Goal: Task Accomplishment & Management: Use online tool/utility

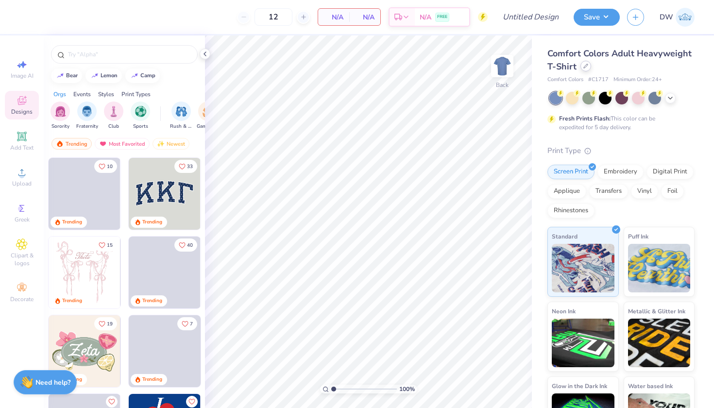
click at [591, 71] on div at bounding box center [586, 66] width 11 height 11
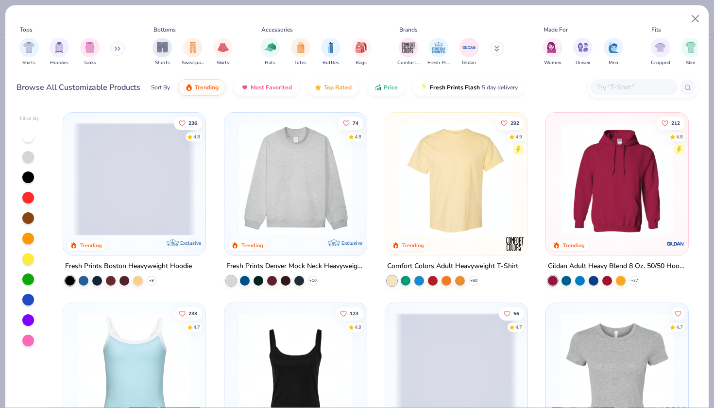
click at [117, 53] on button at bounding box center [117, 48] width 15 height 15
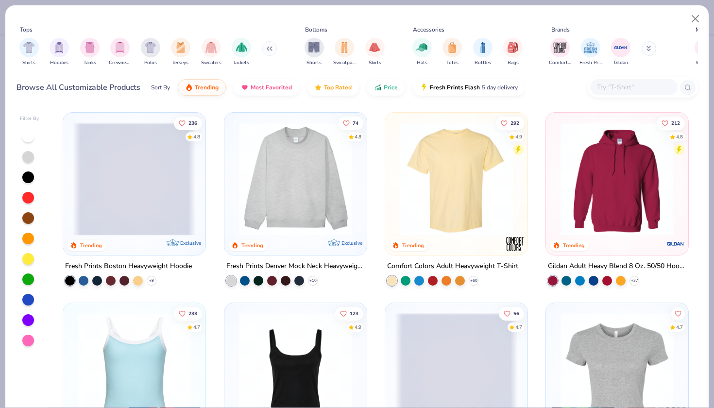
click at [272, 51] on button at bounding box center [269, 48] width 15 height 15
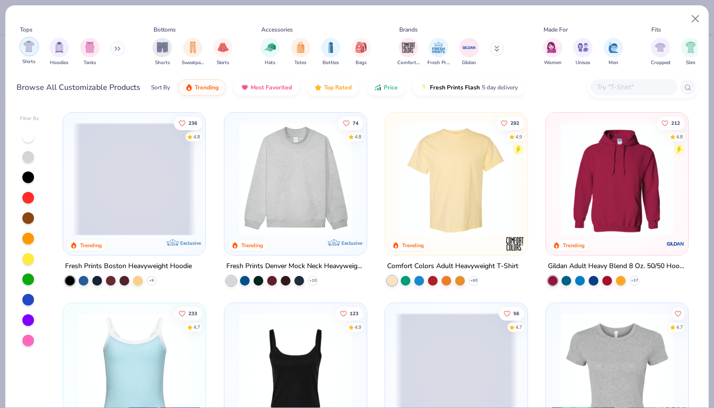
click at [33, 46] on img "filter for Shirts" at bounding box center [28, 46] width 11 height 11
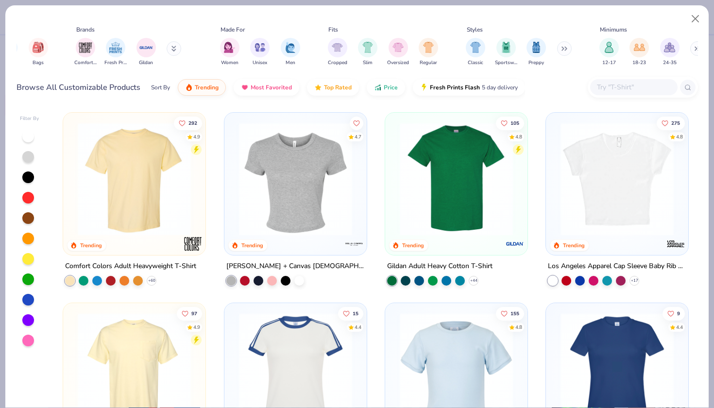
scroll to position [0, 334]
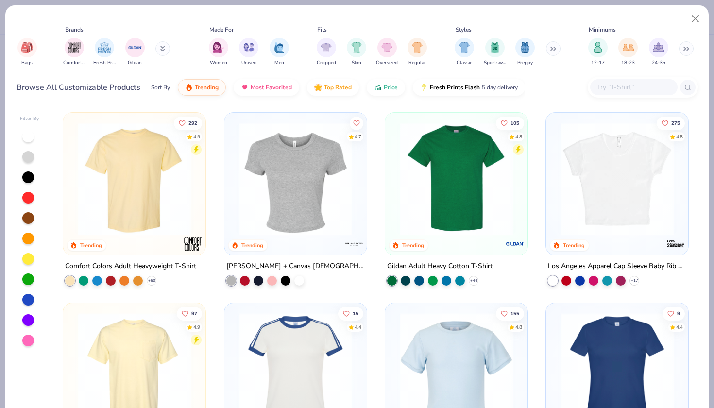
click at [550, 53] on button at bounding box center [553, 48] width 15 height 15
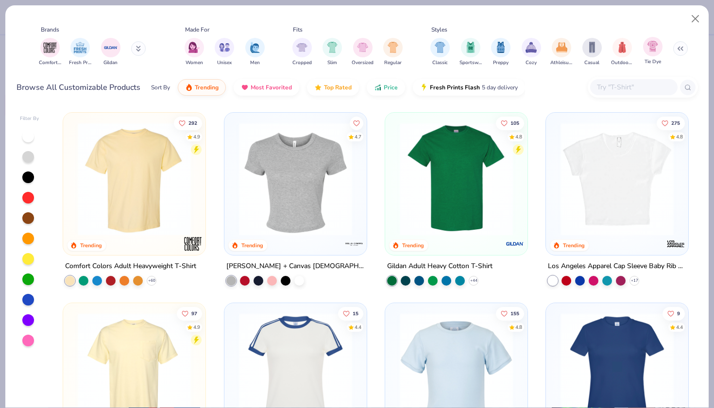
scroll to position [0, 381]
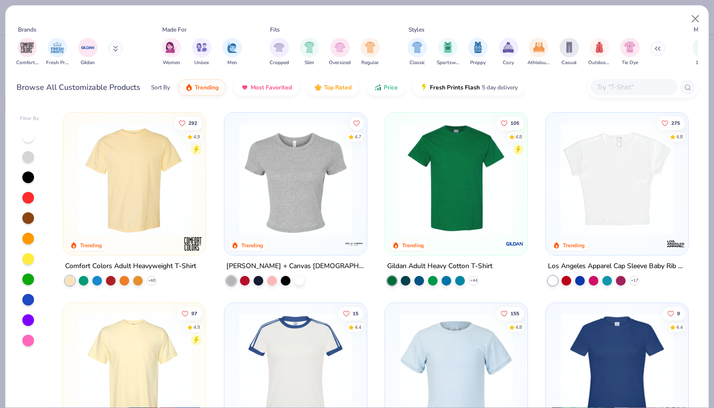
click at [656, 51] on button at bounding box center [658, 48] width 15 height 15
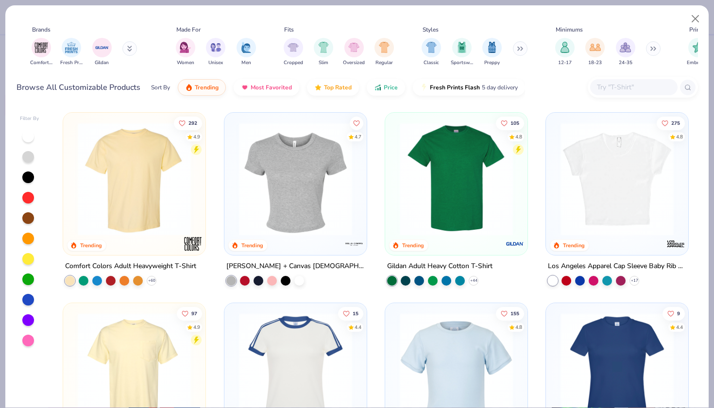
scroll to position [0, 366]
click at [296, 52] on div "filter for Cropped" at bounding box center [294, 46] width 19 height 19
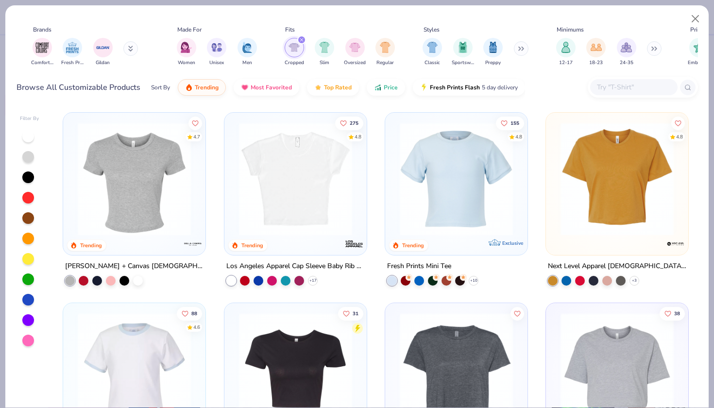
click at [445, 240] on div at bounding box center [456, 182] width 133 height 128
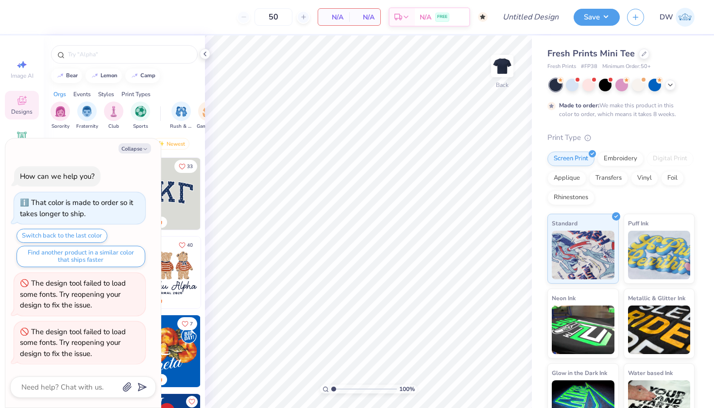
click at [143, 156] on div "Collapse How can we help you? That color is made to order so it takes longer to…" at bounding box center [83, 274] width 156 height 270
click at [142, 153] on button "Collapse" at bounding box center [135, 148] width 33 height 10
type textarea "x"
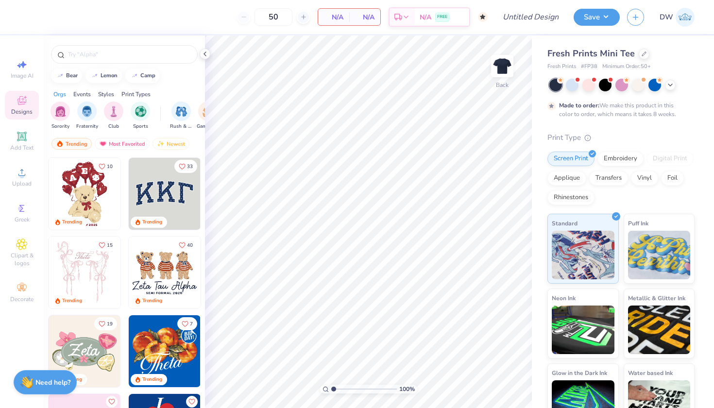
click at [88, 198] on img at bounding box center [85, 194] width 72 height 72
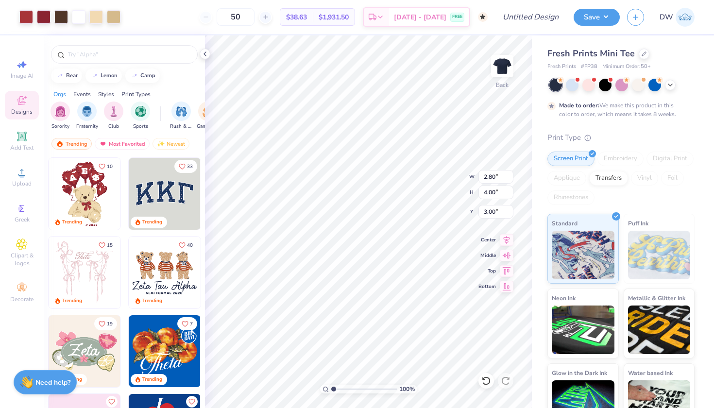
type input "4.08"
type input "5.83"
type input "3.62"
type input "5.17"
type input "4.10"
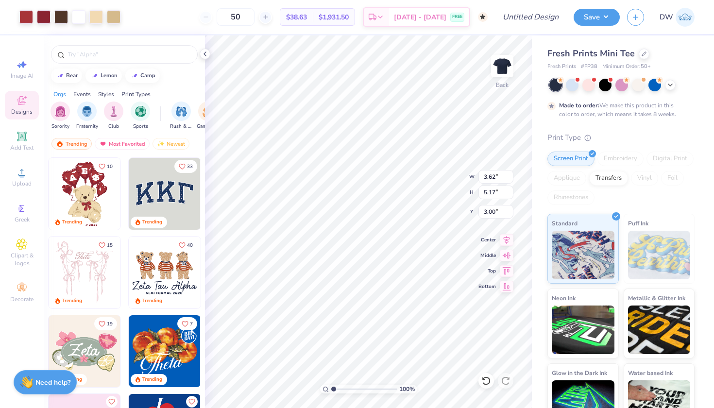
type input "5.85"
click at [25, 13] on div at bounding box center [26, 16] width 14 height 14
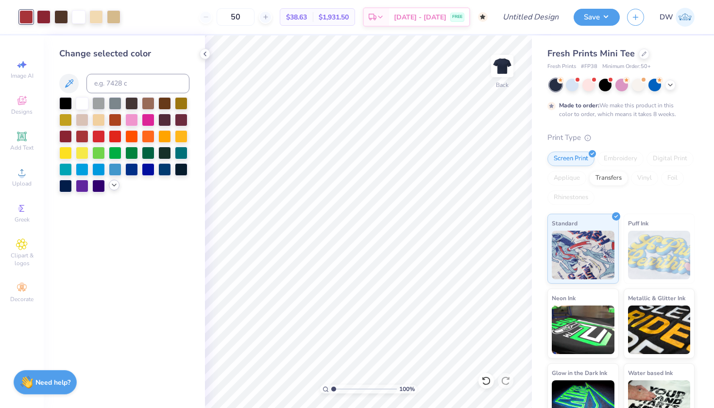
click at [114, 185] on icon at bounding box center [114, 185] width 8 height 8
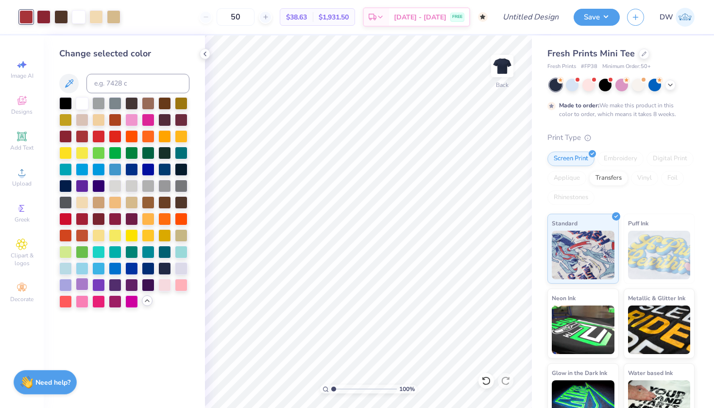
click at [82, 284] on div at bounding box center [82, 284] width 13 height 13
click at [43, 20] on div at bounding box center [44, 16] width 14 height 14
click at [101, 288] on div at bounding box center [98, 284] width 13 height 13
drag, startPoint x: 262, startPoint y: 20, endPoint x: 244, endPoint y: 19, distance: 18.0
click at [244, 19] on input "50" at bounding box center [236, 16] width 38 height 17
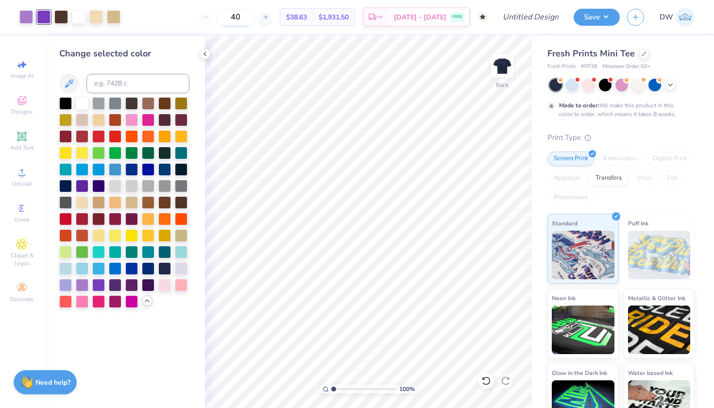
type input "50"
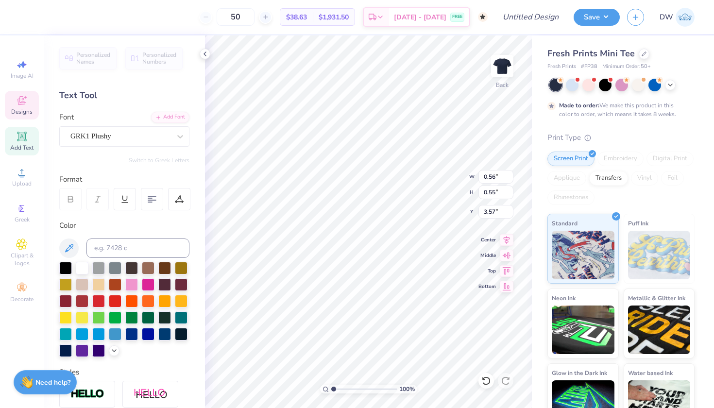
scroll to position [8, 0]
type textarea "D"
type input "0.65"
type input "0.66"
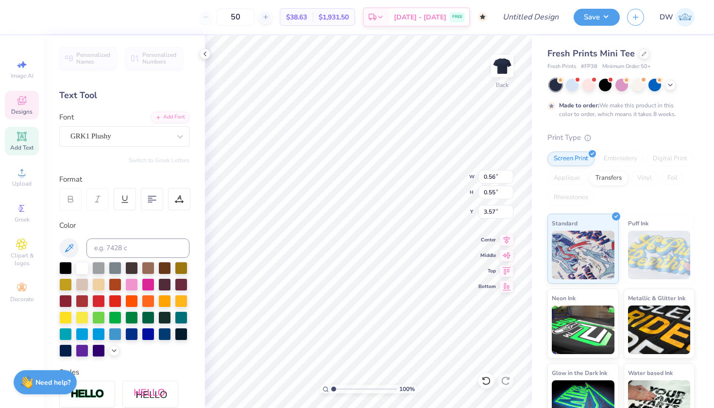
type input "4.13"
type textarea "P"
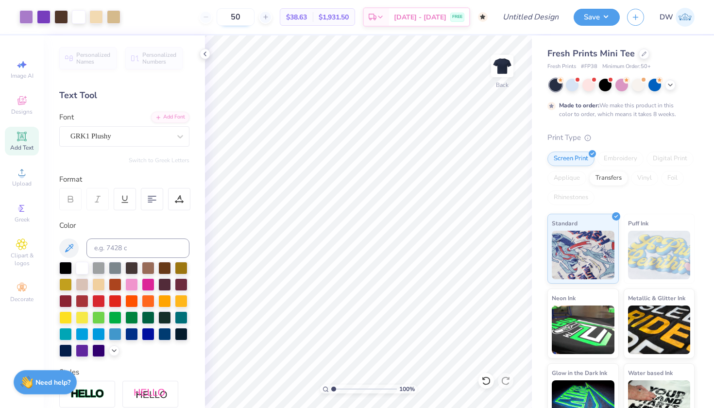
click at [255, 15] on input "50" at bounding box center [236, 16] width 38 height 17
click at [255, 18] on input "55" at bounding box center [236, 16] width 38 height 17
click at [255, 19] on input "50" at bounding box center [236, 16] width 38 height 17
type input "55"
click at [557, 19] on input "Design Title" at bounding box center [543, 16] width 48 height 19
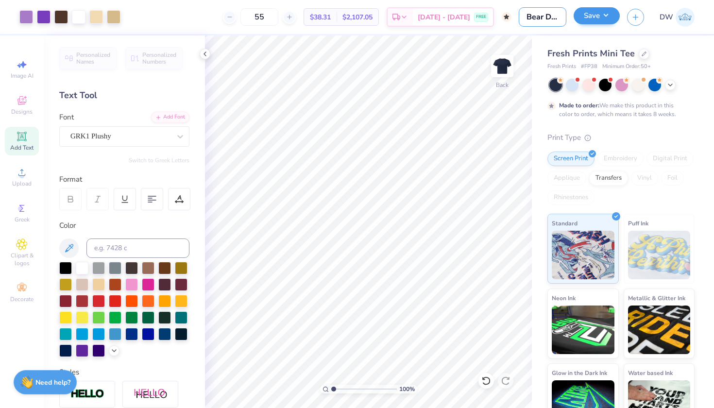
type input "Bear Design Top"
click at [600, 15] on button "Save" at bounding box center [597, 15] width 46 height 17
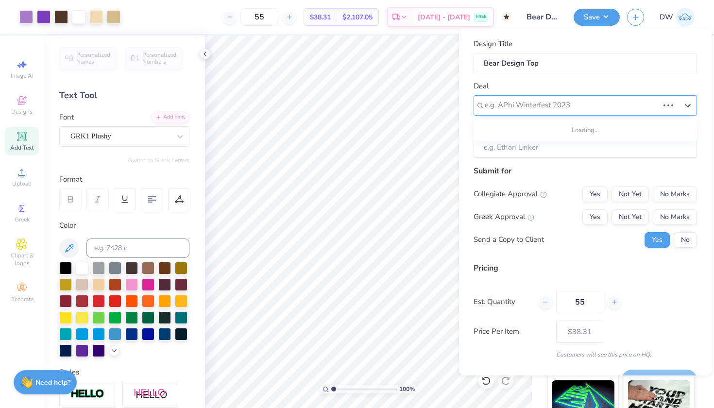
click at [552, 107] on div "e.g. APhi Winterfest 2023" at bounding box center [572, 105] width 174 height 11
click at [547, 132] on div "ADPi COB Tops" at bounding box center [586, 131] width 216 height 16
type input "cob"
type input "[PERSON_NAME]"
type input "$45.43"
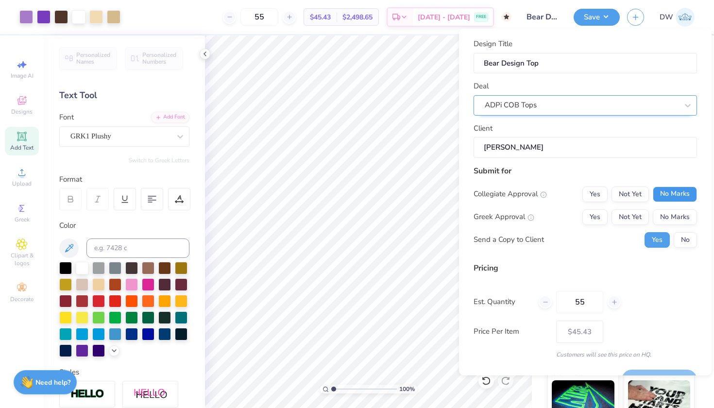
click at [664, 196] on button "No Marks" at bounding box center [675, 194] width 44 height 16
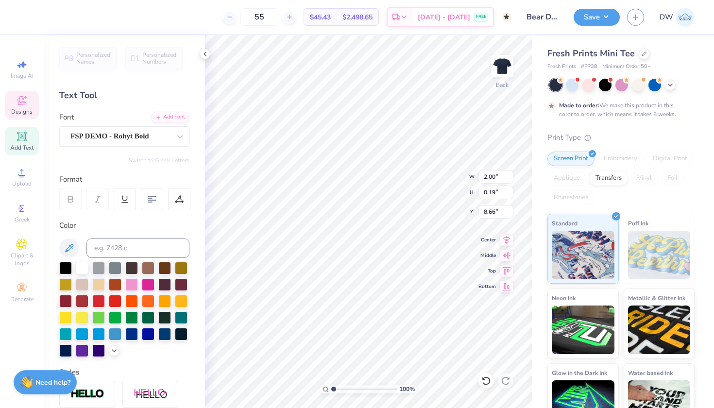
type textarea "B"
type textarea "Ets. 1851"
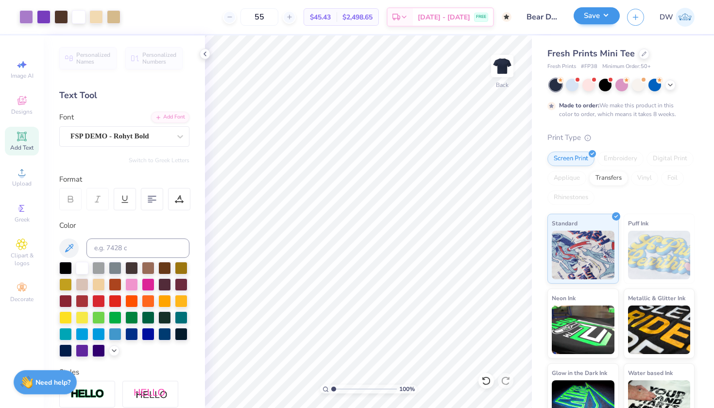
click at [605, 20] on button "Save" at bounding box center [597, 15] width 46 height 17
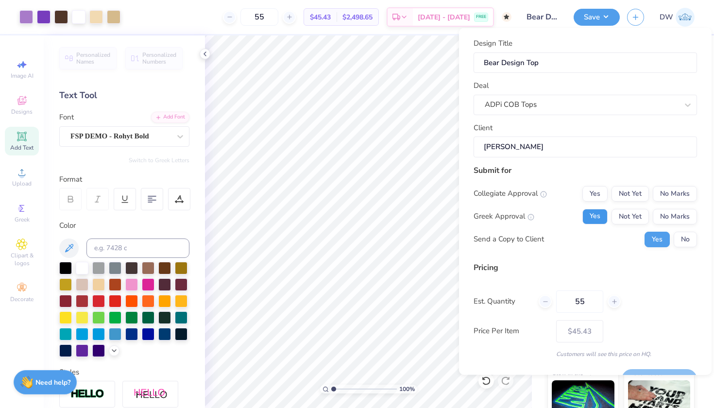
click at [593, 215] on button "Yes" at bounding box center [595, 216] width 25 height 16
click at [677, 229] on div "Collegiate Approval Yes Not Yet No Marks Greek Approval Yes Not Yet No Marks Se…" at bounding box center [586, 216] width 224 height 61
click at [678, 236] on button "No" at bounding box center [685, 239] width 23 height 16
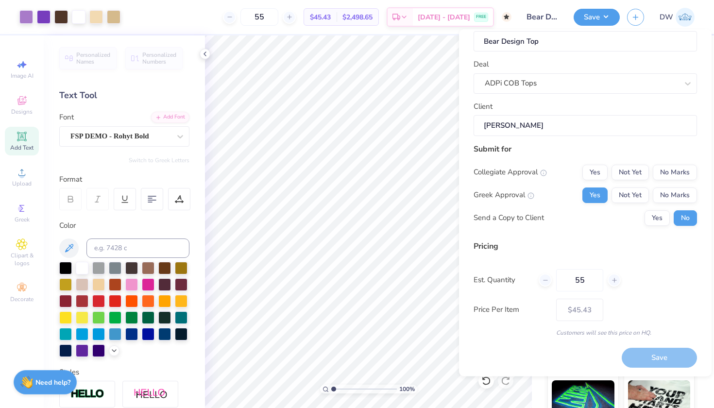
scroll to position [22, 0]
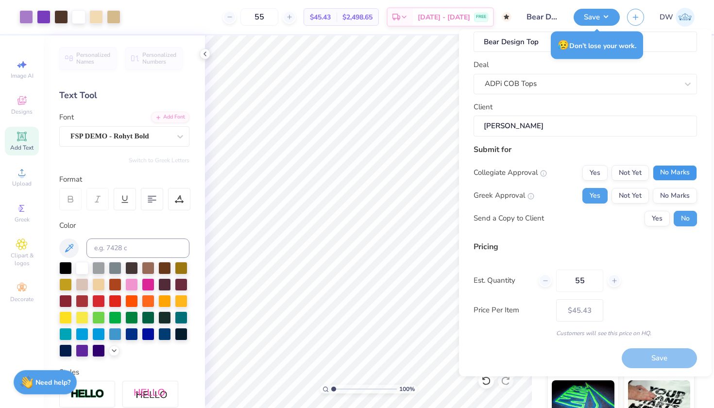
click at [666, 175] on button "No Marks" at bounding box center [675, 173] width 44 height 16
click at [648, 361] on button "Save" at bounding box center [659, 358] width 75 height 20
type input "$45.43"
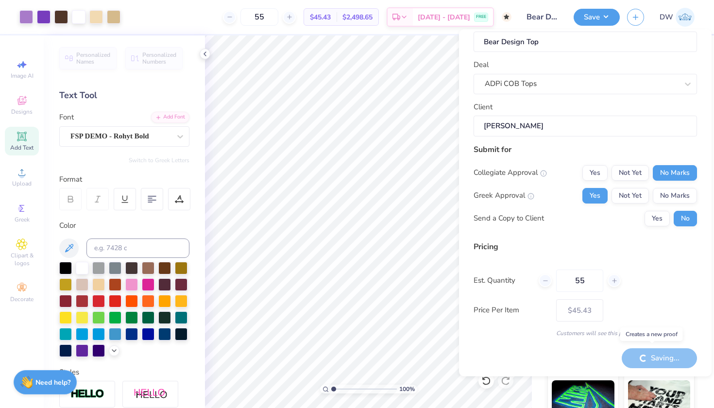
click at [650, 358] on div "Saving..." at bounding box center [659, 358] width 75 height 20
click at [652, 358] on div "Saving..." at bounding box center [659, 358] width 75 height 20
click at [642, 356] on div "Saving..." at bounding box center [659, 358] width 75 height 20
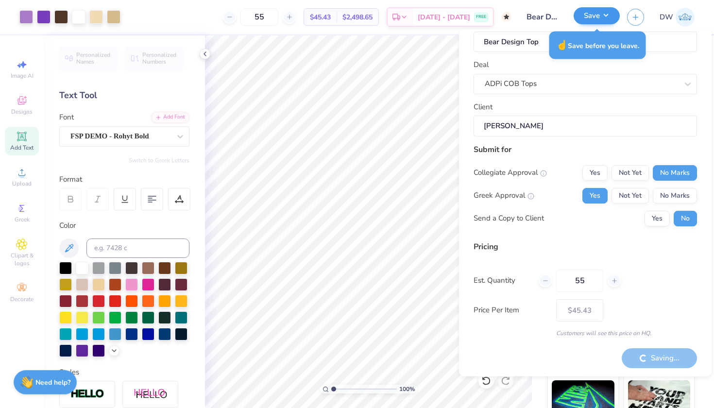
click at [592, 20] on button "Save" at bounding box center [597, 15] width 46 height 17
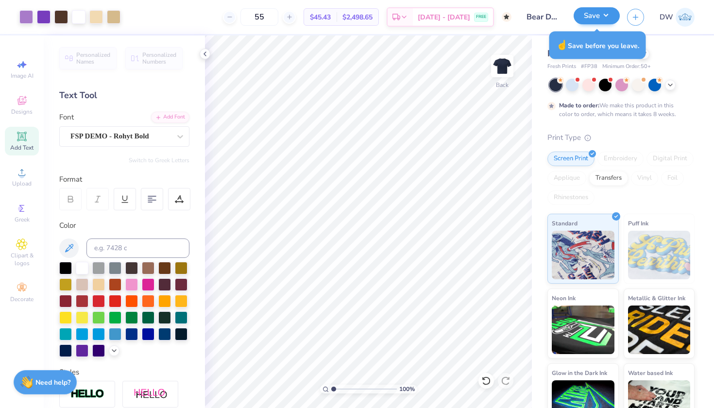
click at [592, 20] on button "Save" at bounding box center [597, 15] width 46 height 17
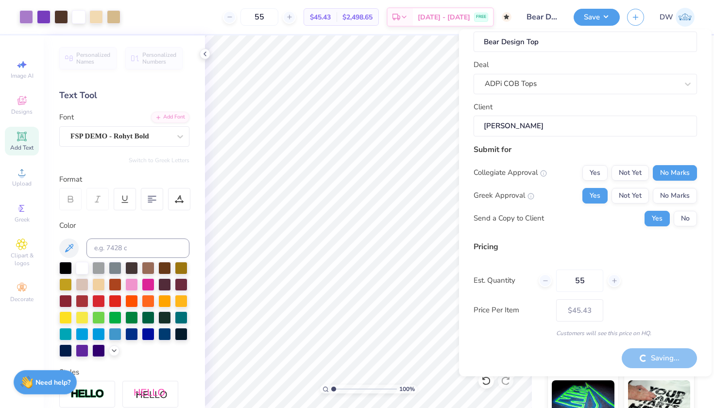
click at [676, 208] on div "Collegiate Approval Yes Not Yet No Marks Greek Approval Yes Not Yet No Marks Se…" at bounding box center [586, 195] width 224 height 61
click at [678, 221] on button "No" at bounding box center [685, 218] width 23 height 16
click at [636, 353] on div "Saving..." at bounding box center [659, 358] width 75 height 20
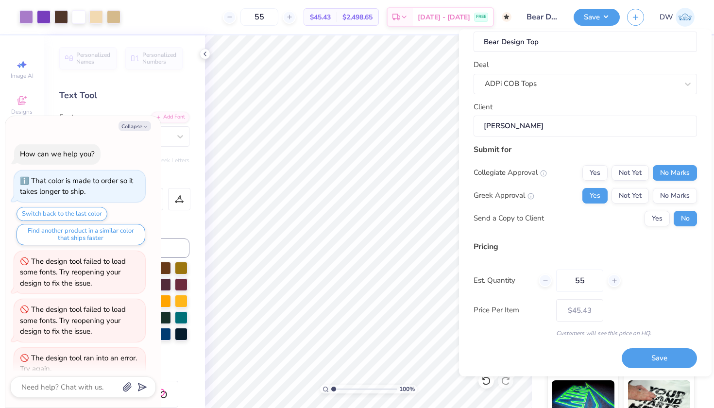
scroll to position [13, 0]
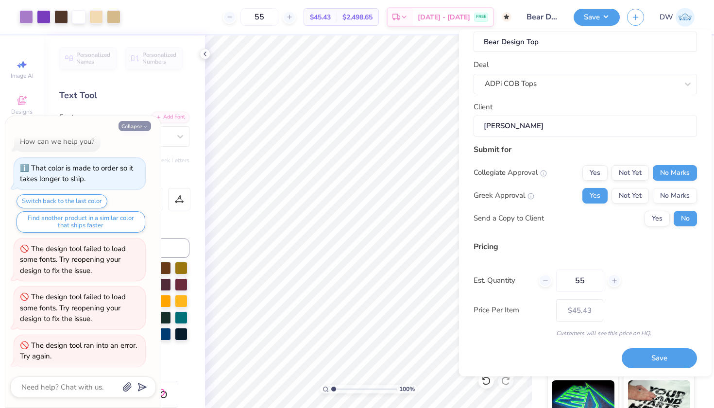
click at [138, 124] on button "Collapse" at bounding box center [135, 126] width 33 height 10
type textarea "x"
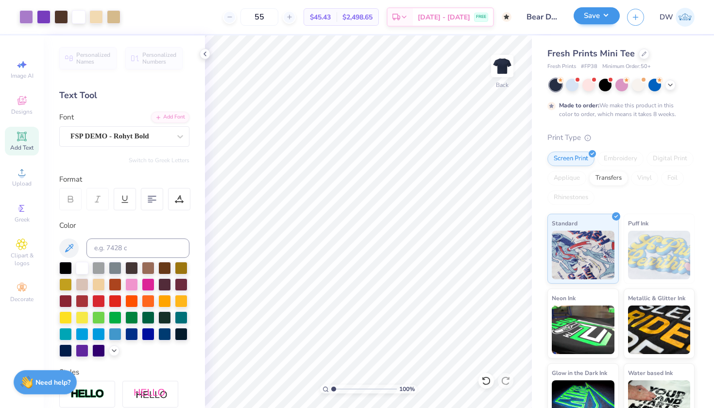
click at [601, 18] on button "Save" at bounding box center [597, 15] width 46 height 17
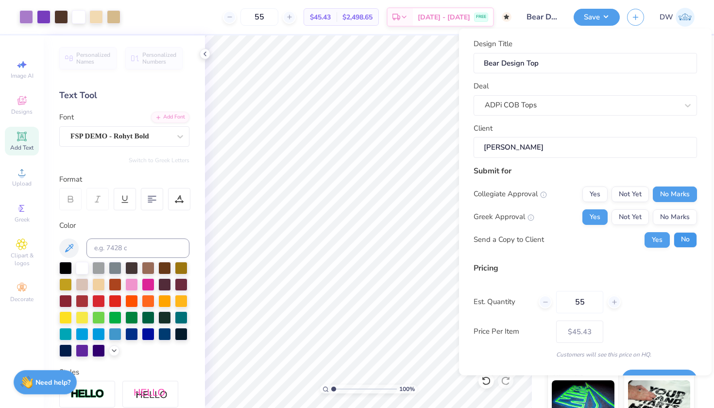
click at [676, 240] on button "No" at bounding box center [685, 240] width 23 height 16
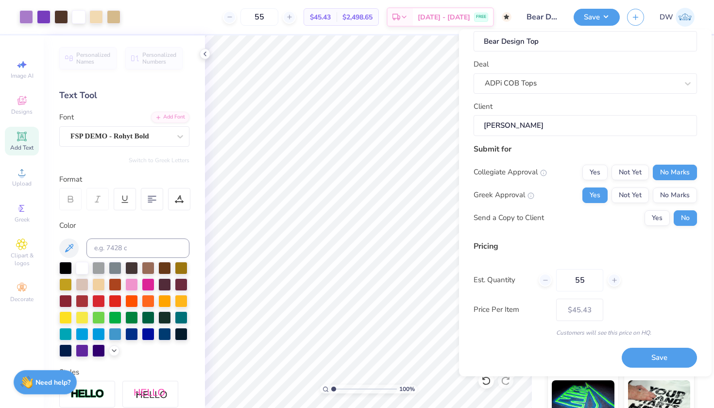
scroll to position [22, 0]
click at [651, 357] on button "Save" at bounding box center [659, 358] width 75 height 20
type input "$45.43"
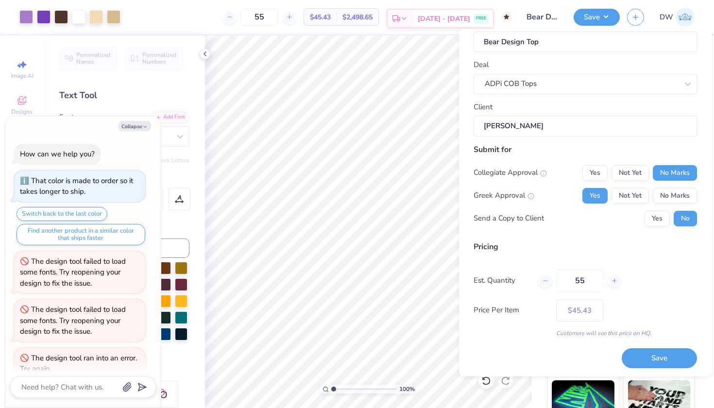
scroll to position [50, 0]
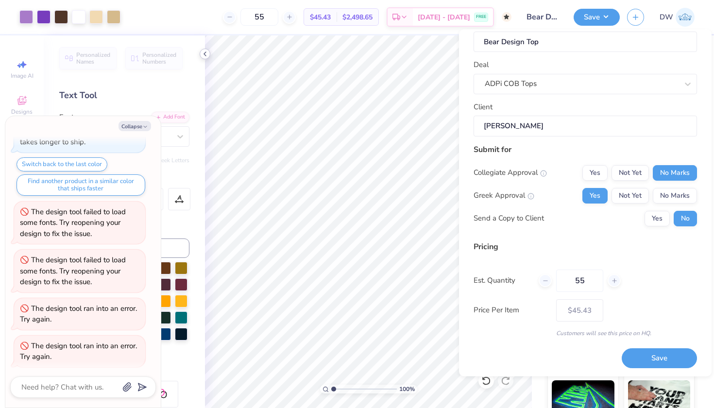
click at [203, 57] on icon at bounding box center [205, 54] width 8 height 8
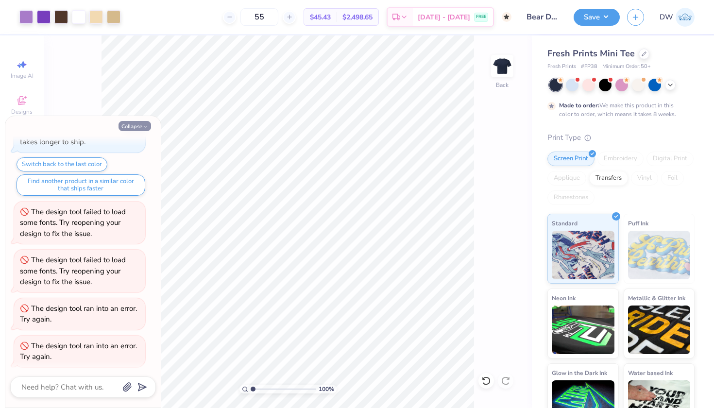
click at [140, 128] on button "Collapse" at bounding box center [135, 126] width 33 height 10
type textarea "x"
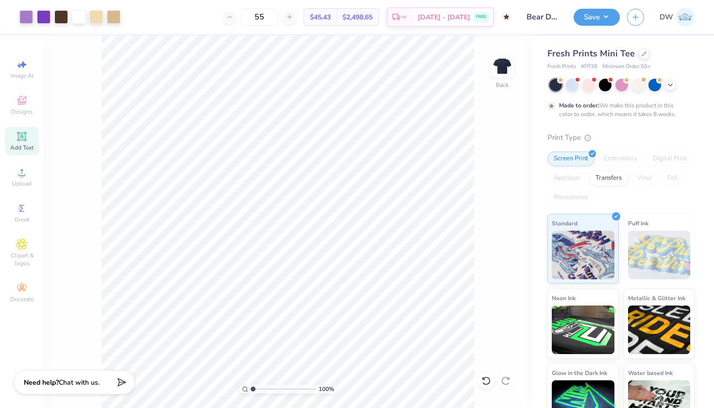
click at [594, 26] on div "Save DW" at bounding box center [644, 17] width 140 height 34
click at [594, 19] on button "Save" at bounding box center [597, 15] width 46 height 17
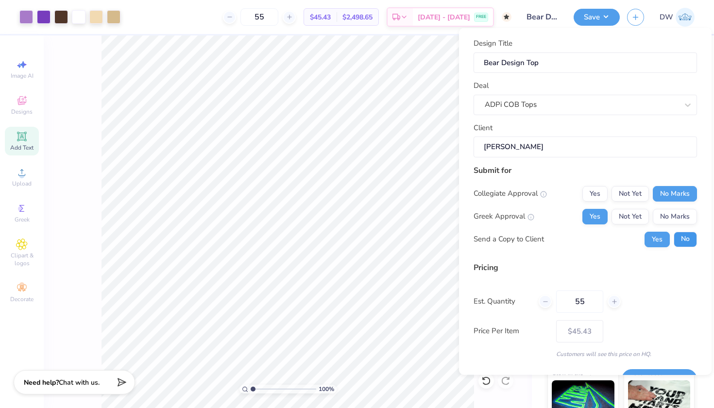
click at [676, 240] on button "No" at bounding box center [685, 239] width 23 height 16
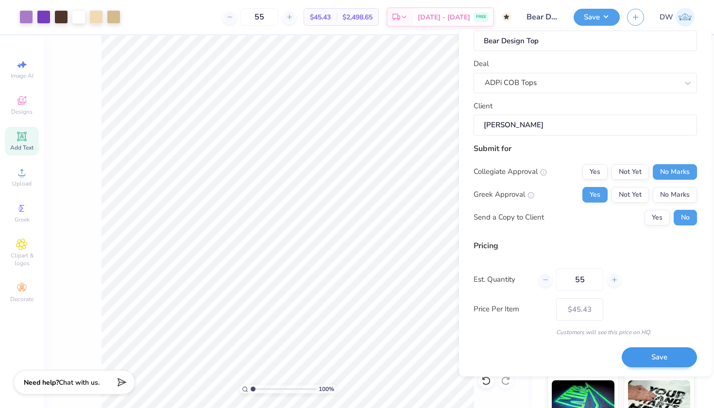
scroll to position [22, 0]
click at [645, 362] on button "Save" at bounding box center [659, 358] width 75 height 20
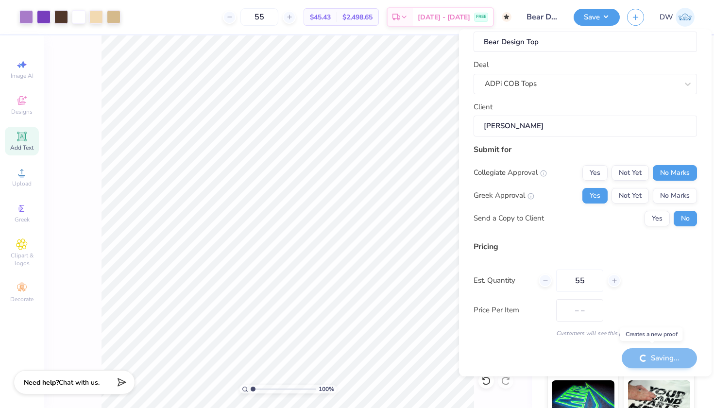
type input "$45.43"
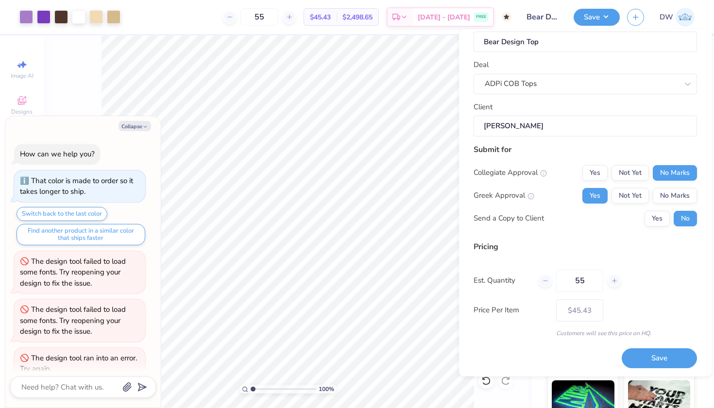
scroll to position [87, 0]
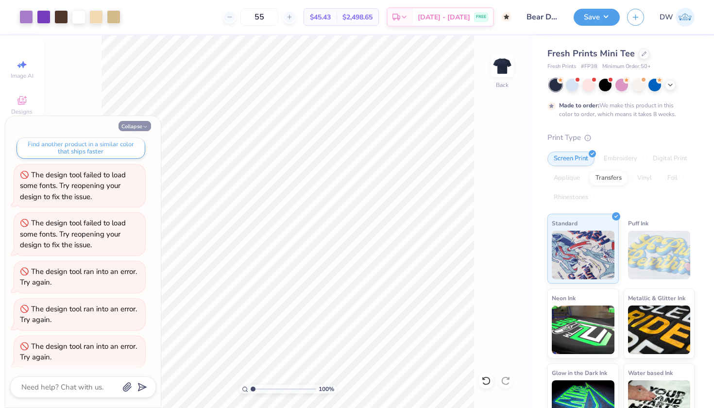
click at [141, 127] on button "Collapse" at bounding box center [135, 126] width 33 height 10
type textarea "x"
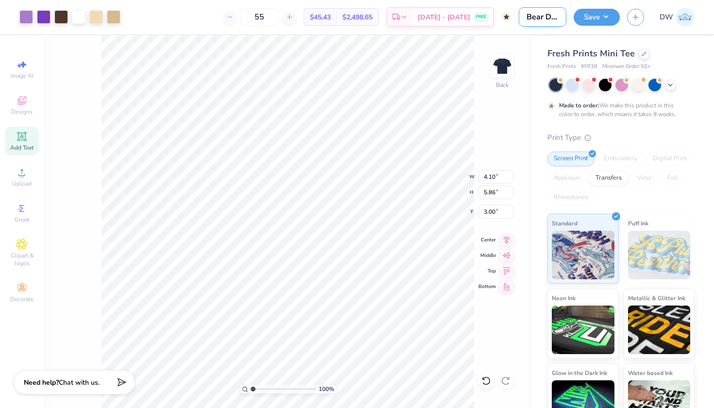
click at [555, 13] on input "Bear Design Top" at bounding box center [543, 16] width 48 height 19
click at [510, 49] on div "100 % Back W 4.10 4.10 " H 5.86 5.86 " Y 3.00 3.00 " Center Middle Top Bottom" at bounding box center [288, 221] width 488 height 373
